Goal: Information Seeking & Learning: Understand process/instructions

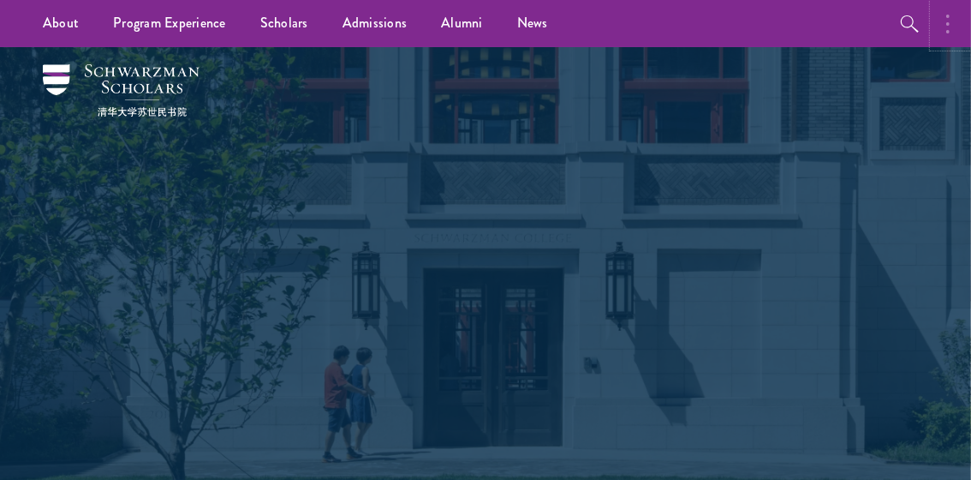
click at [949, 39] on button "button" at bounding box center [953, 23] width 38 height 47
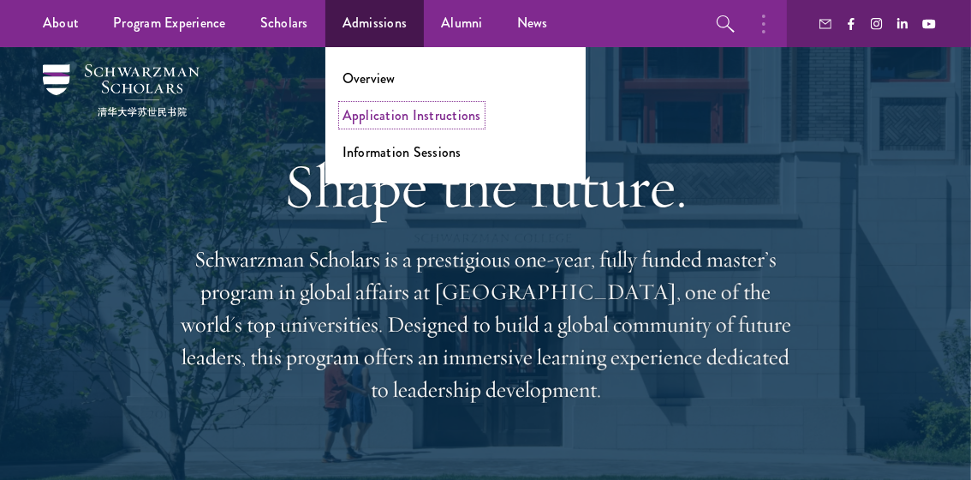
click at [418, 109] on link "Application Instructions" at bounding box center [412, 115] width 139 height 20
click at [406, 109] on link "Application Instructions" at bounding box center [412, 115] width 139 height 20
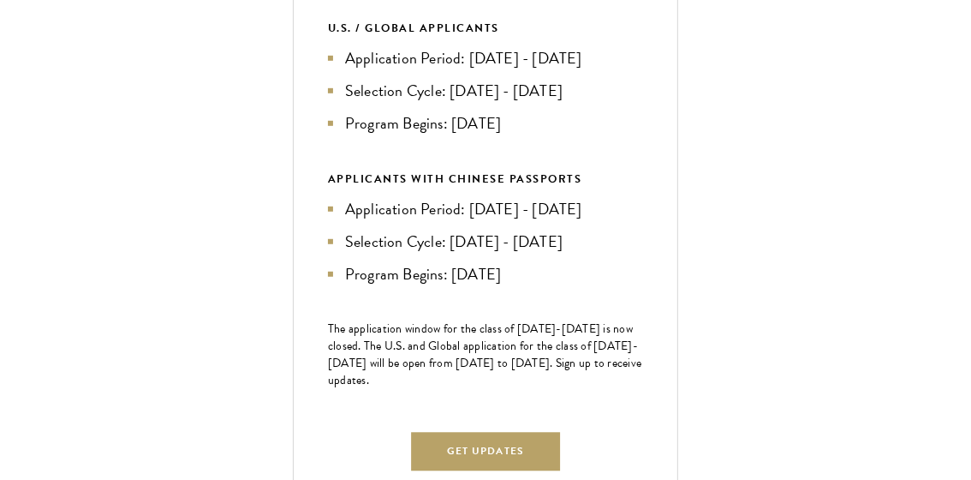
scroll to position [727, 0]
